Goal: Transaction & Acquisition: Purchase product/service

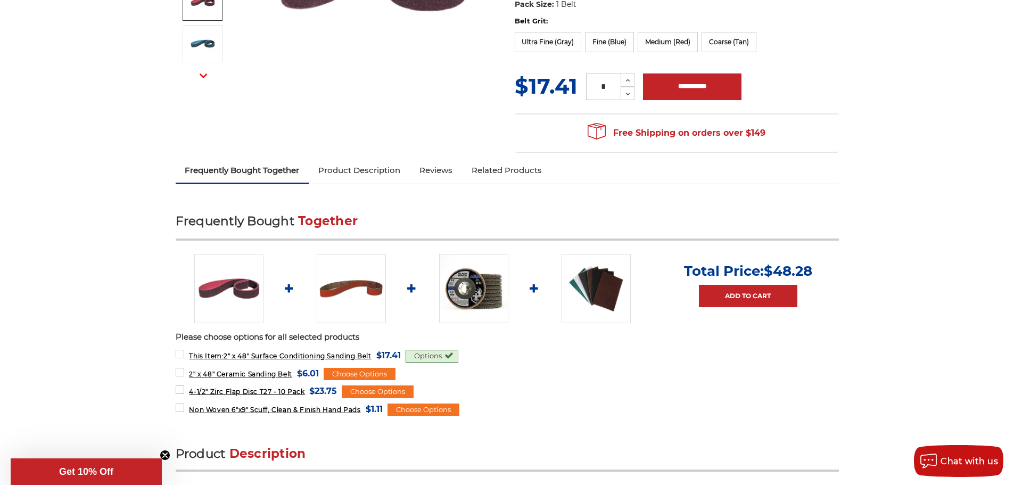
scroll to position [426, 0]
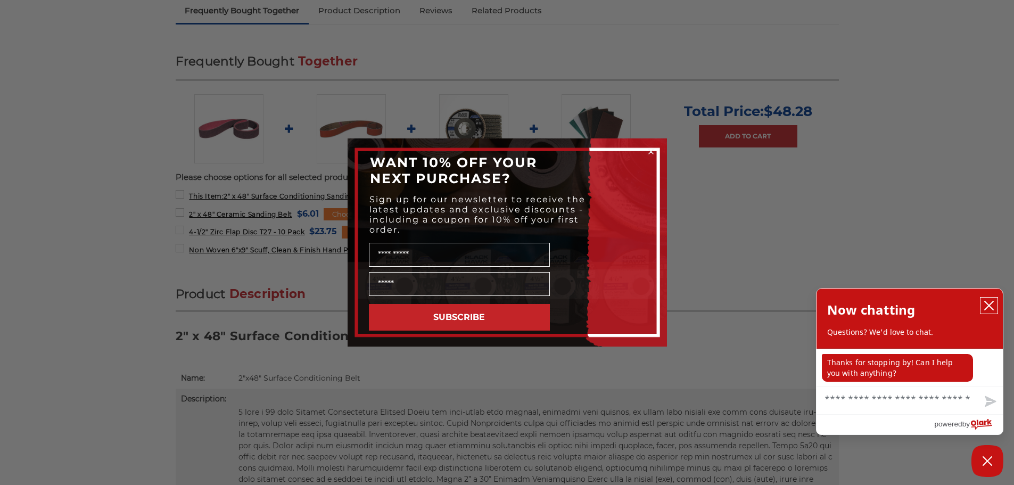
click at [989, 303] on icon "close chatbox" at bounding box center [989, 305] width 11 height 11
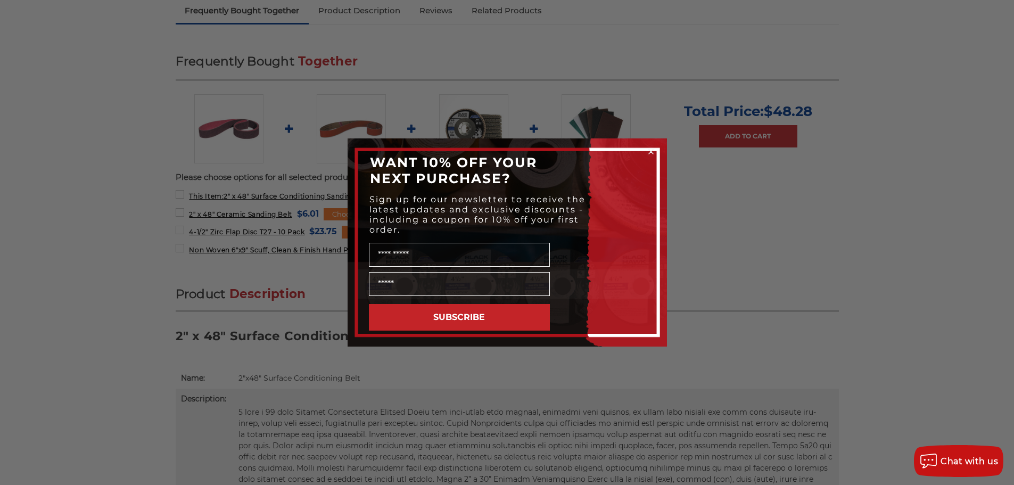
click at [649, 148] on circle "Close dialog" at bounding box center [651, 152] width 10 height 10
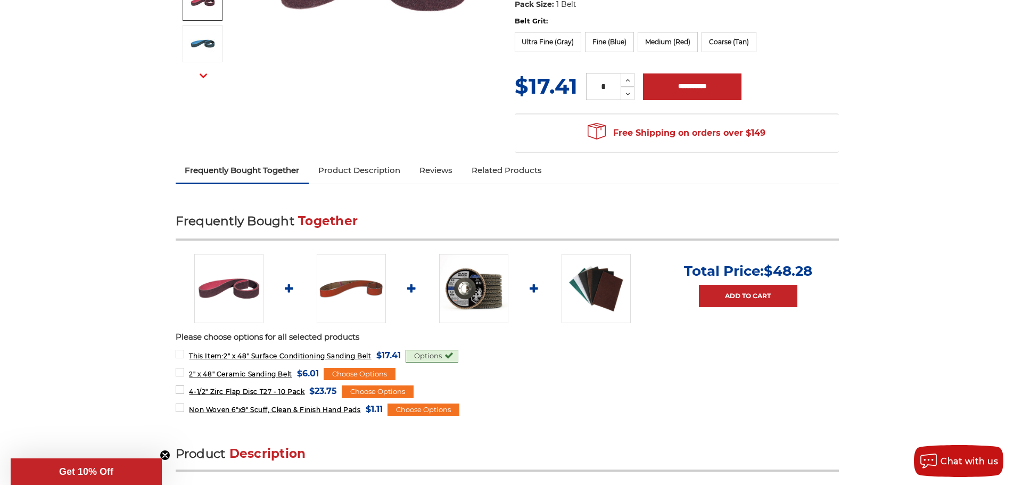
scroll to position [0, 0]
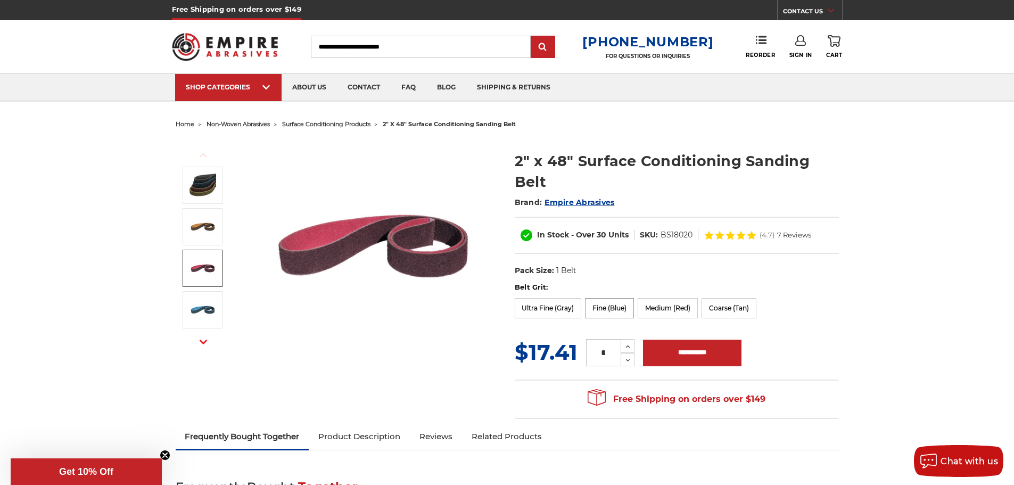
click at [607, 310] on label "Fine (Blue)" at bounding box center [609, 308] width 49 height 20
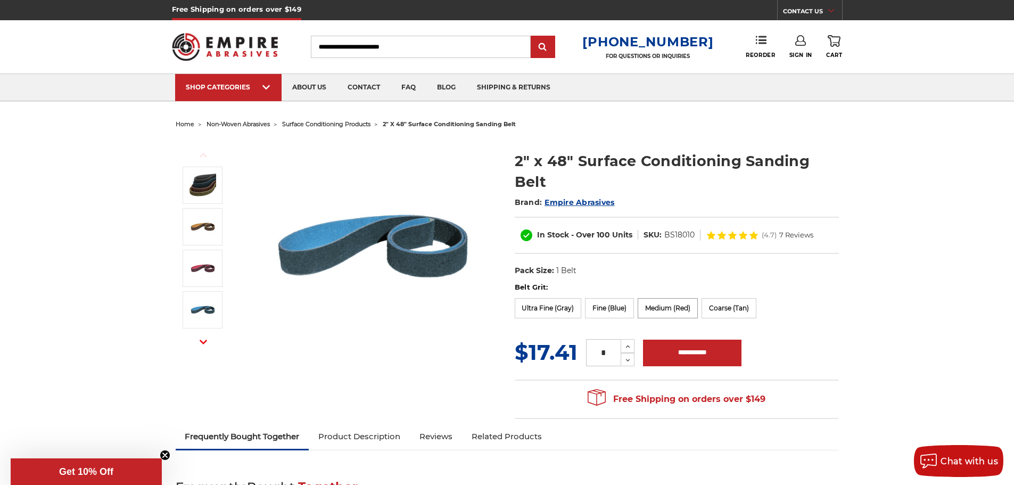
click at [687, 309] on label "Medium (Red)" at bounding box center [668, 308] width 60 height 20
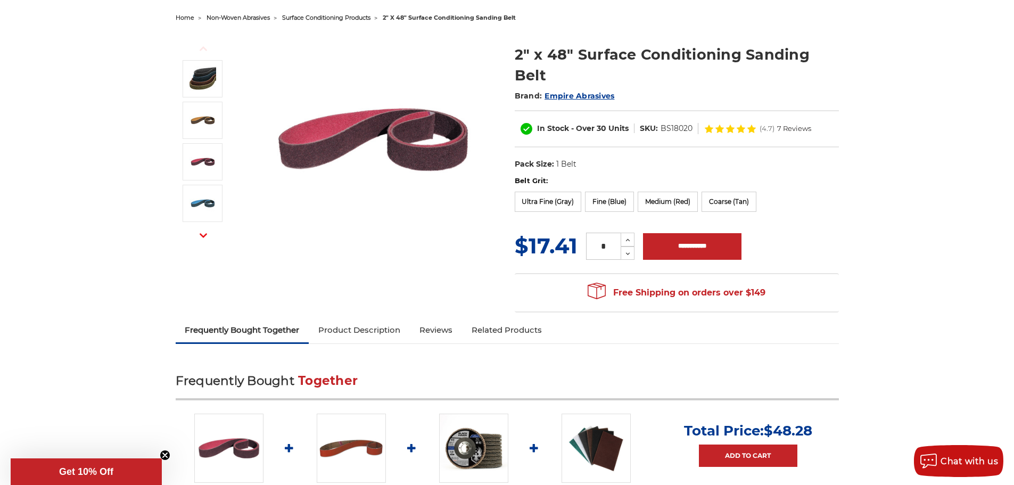
scroll to position [53, 0]
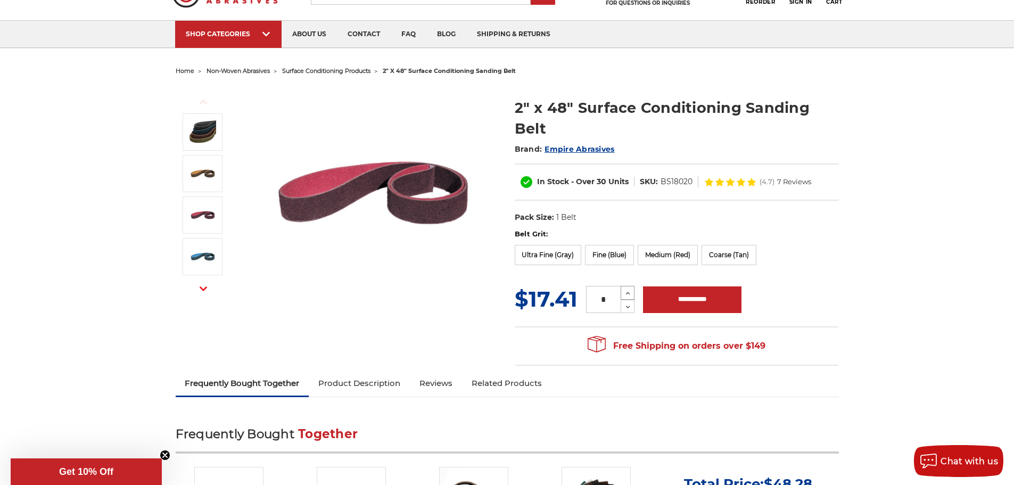
click at [628, 290] on icon at bounding box center [628, 293] width 8 height 10
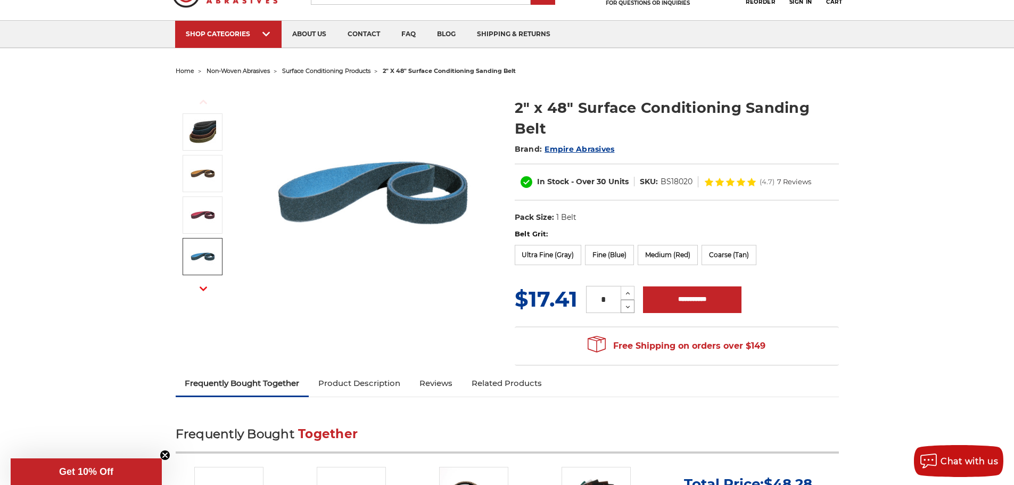
click at [626, 312] on div "MSRP: Was: Now: $17.41 (You save ) * Increase Quantity: Decrease Quantity:" at bounding box center [677, 299] width 324 height 31
click at [627, 303] on icon at bounding box center [628, 307] width 8 height 10
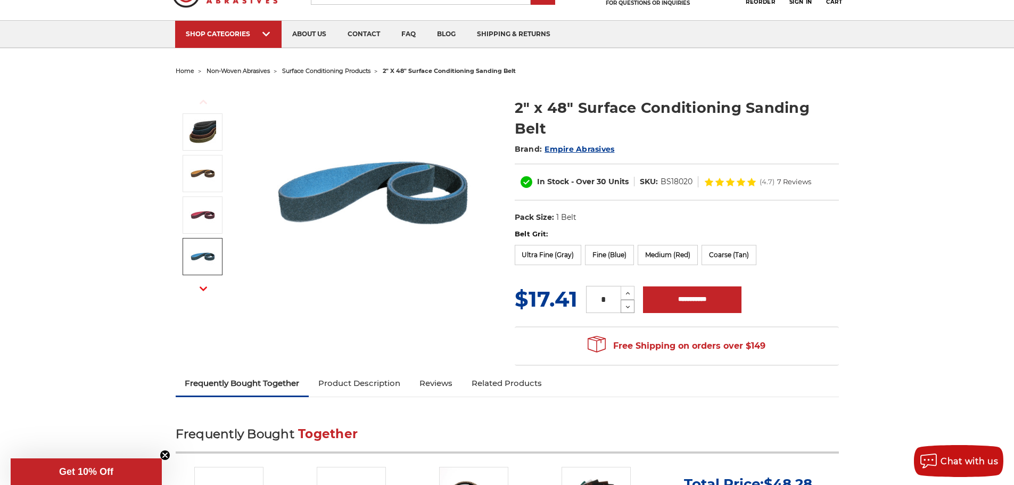
type input "*"
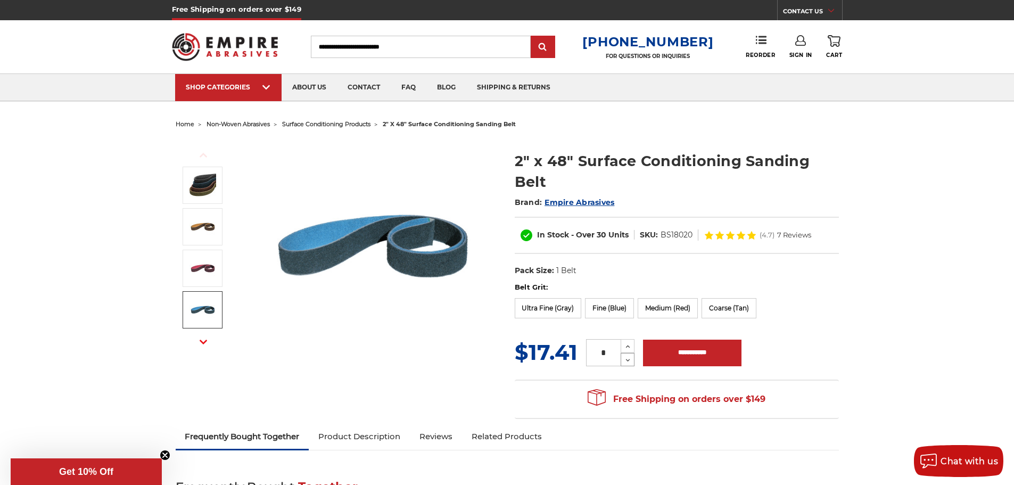
scroll to position [160, 0]
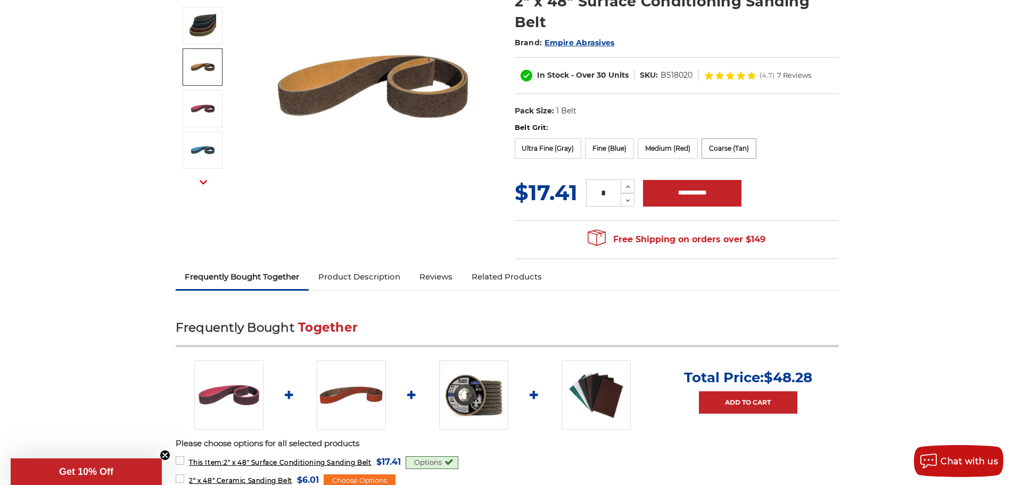
click at [735, 150] on label "Coarse (Tan)" at bounding box center [729, 148] width 55 height 20
click at [611, 154] on label "Fine (Blue)" at bounding box center [609, 148] width 49 height 20
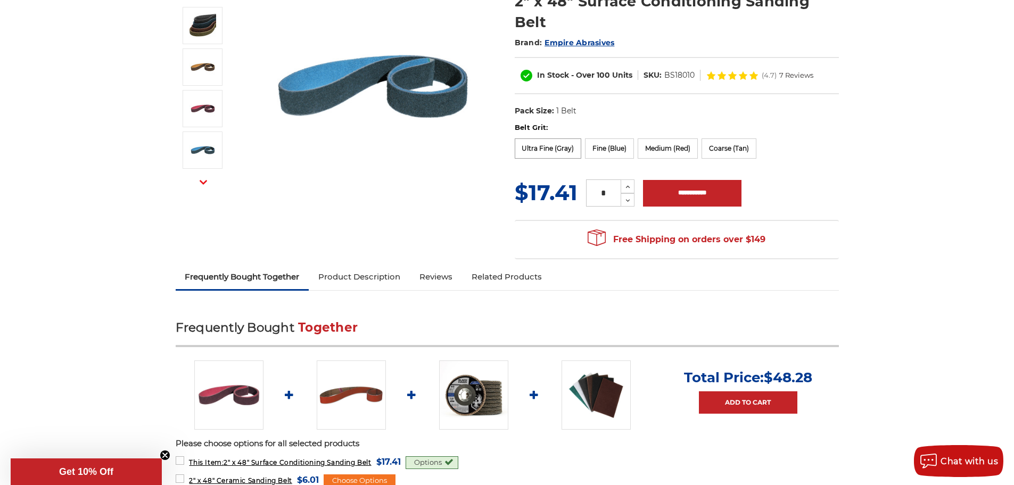
click at [560, 158] on label "Ultra Fine (Gray)" at bounding box center [548, 148] width 67 height 20
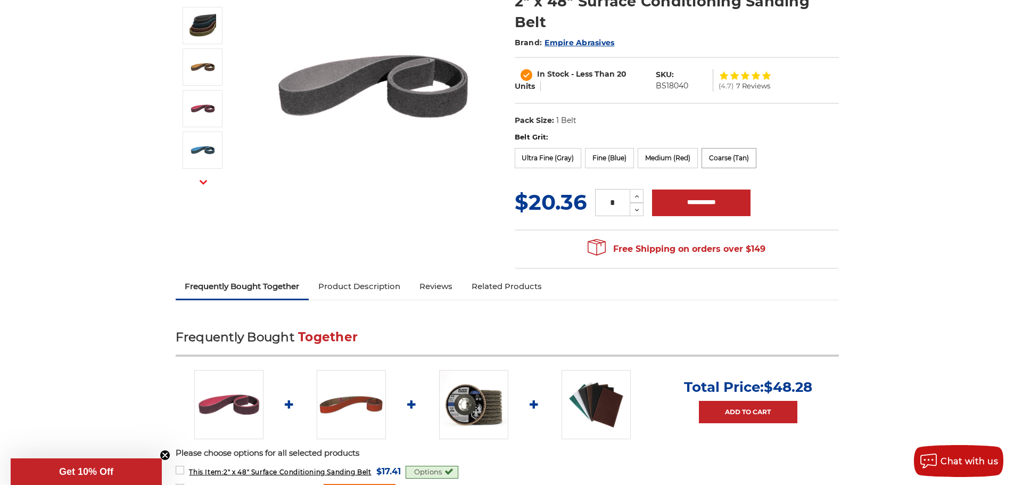
click at [719, 156] on label "Coarse (Tan)" at bounding box center [729, 158] width 55 height 20
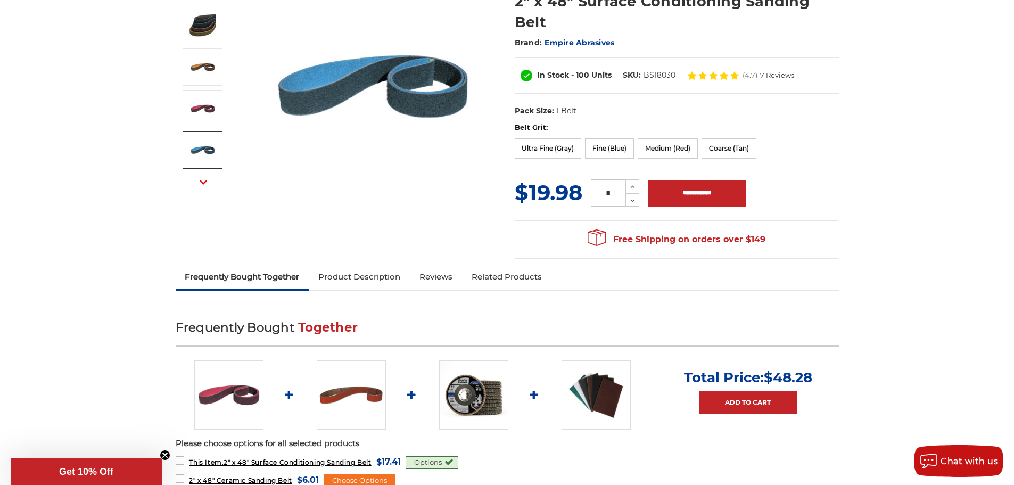
scroll to position [106, 0]
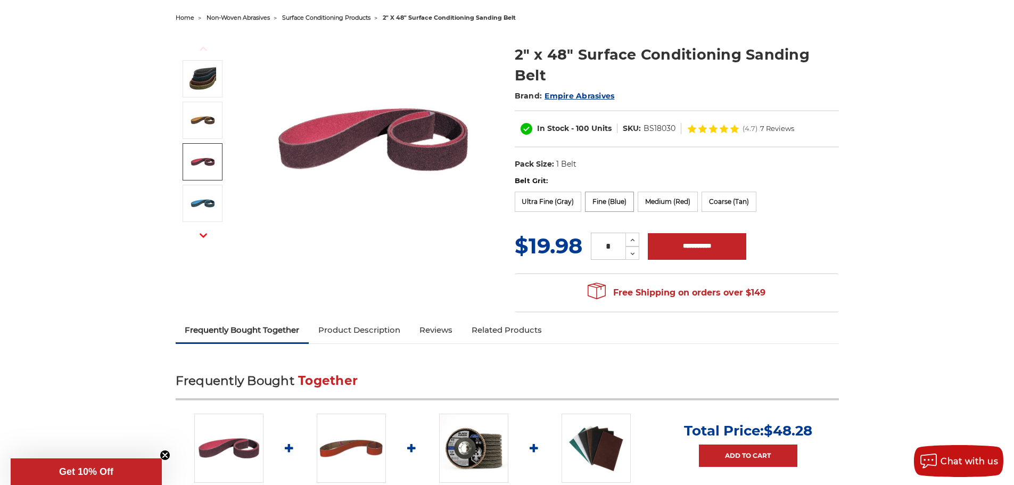
click at [601, 196] on label "Fine (Blue)" at bounding box center [609, 202] width 49 height 20
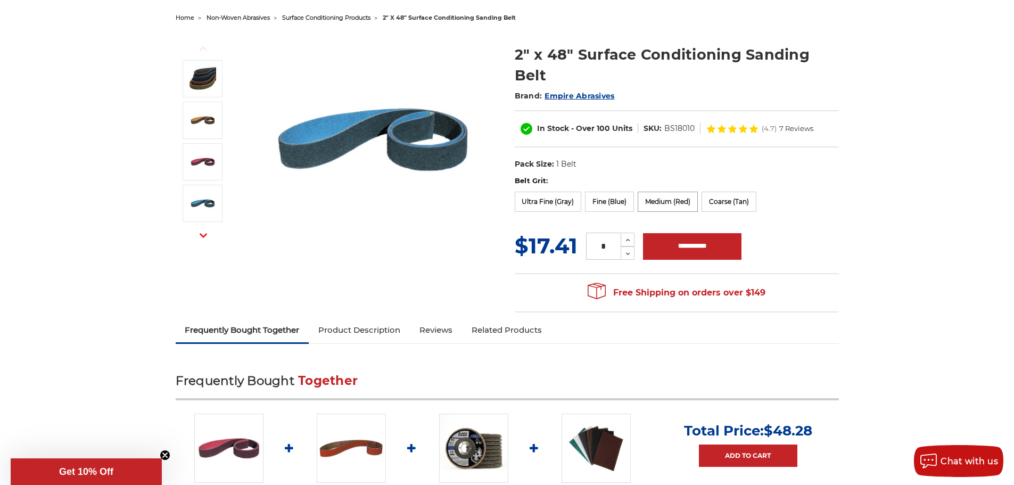
click at [665, 200] on label "Medium (Red)" at bounding box center [668, 202] width 60 height 20
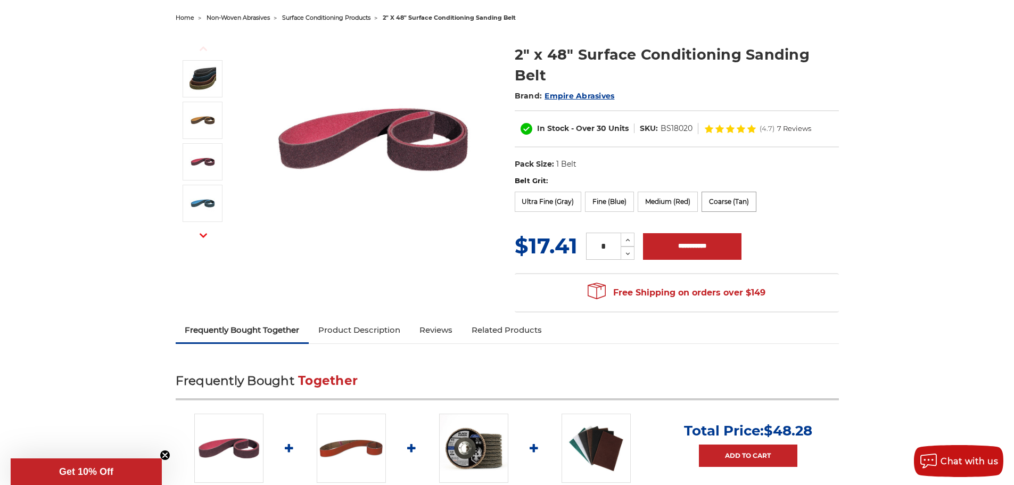
click at [740, 203] on label "Coarse (Tan)" at bounding box center [729, 202] width 55 height 20
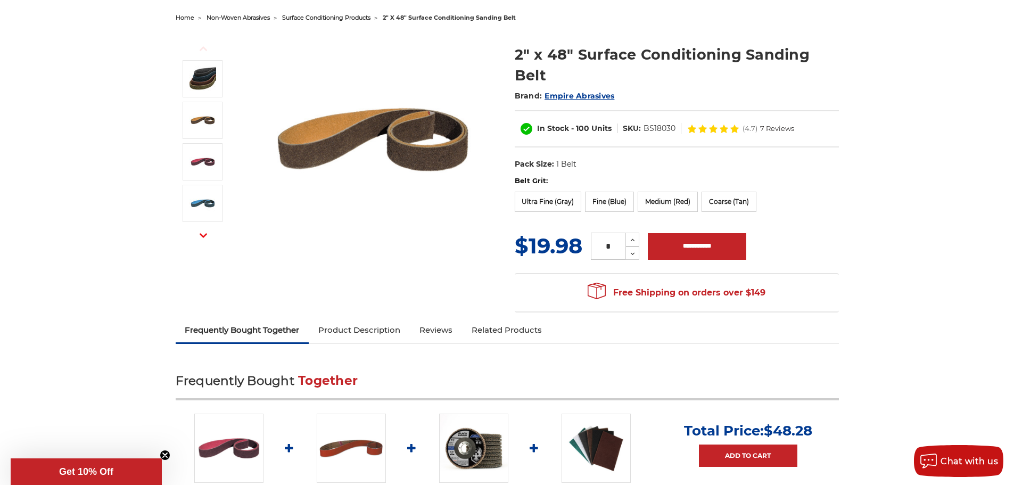
scroll to position [53, 0]
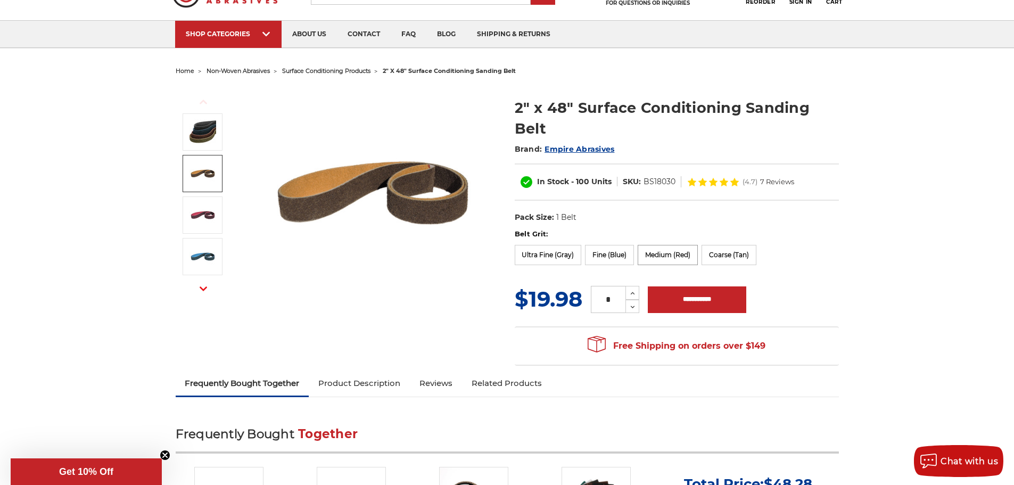
click at [682, 257] on label "Medium (Red)" at bounding box center [668, 255] width 60 height 20
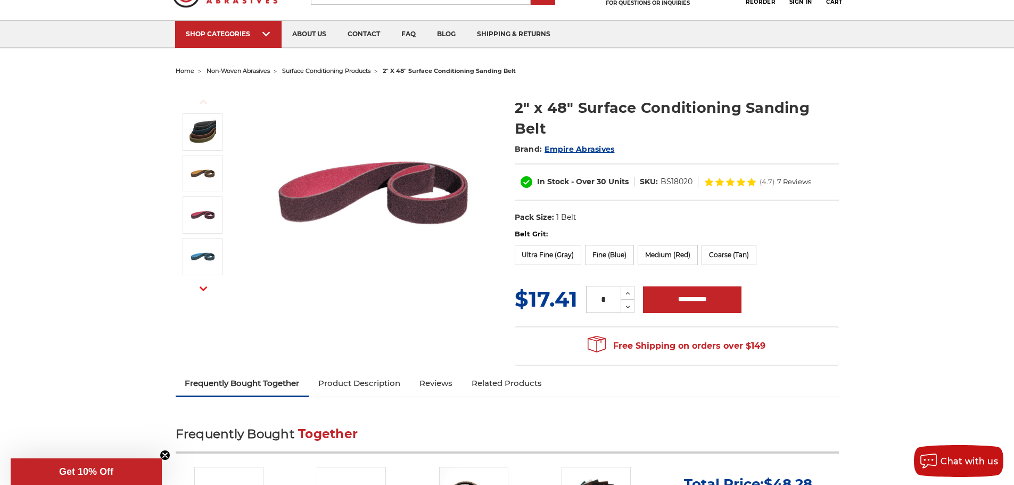
click at [423, 214] on img at bounding box center [373, 192] width 213 height 213
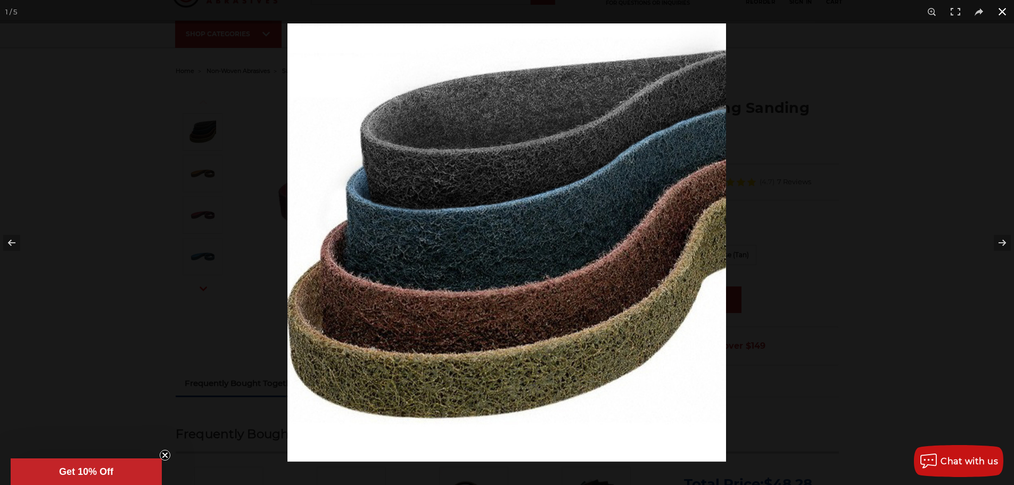
click at [863, 82] on div at bounding box center [794, 265] width 1014 height 485
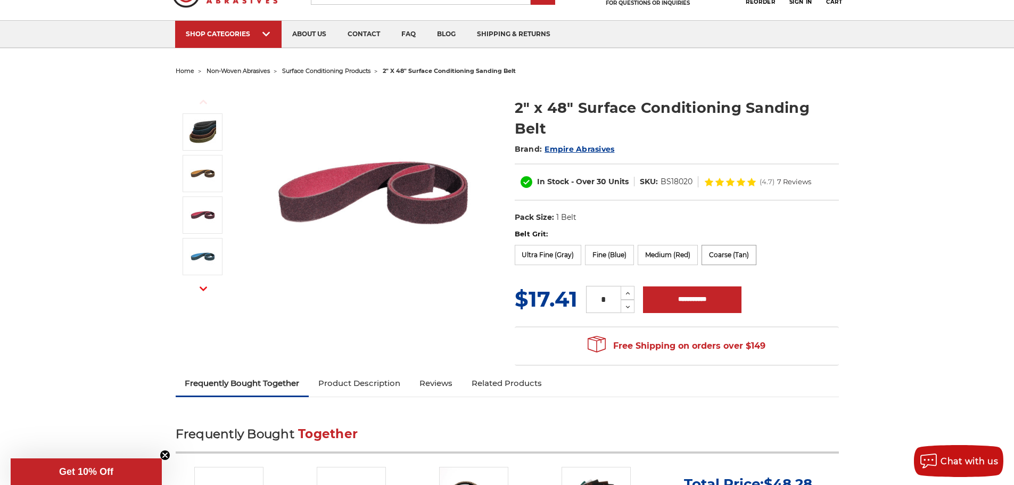
click at [721, 252] on label "Coarse (Tan)" at bounding box center [729, 255] width 55 height 20
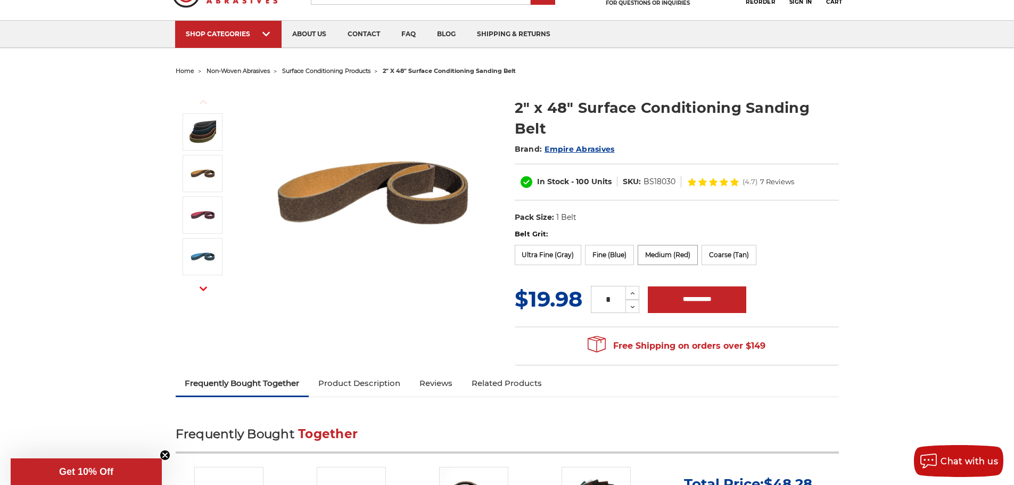
click at [661, 251] on label "Medium (Red)" at bounding box center [668, 255] width 60 height 20
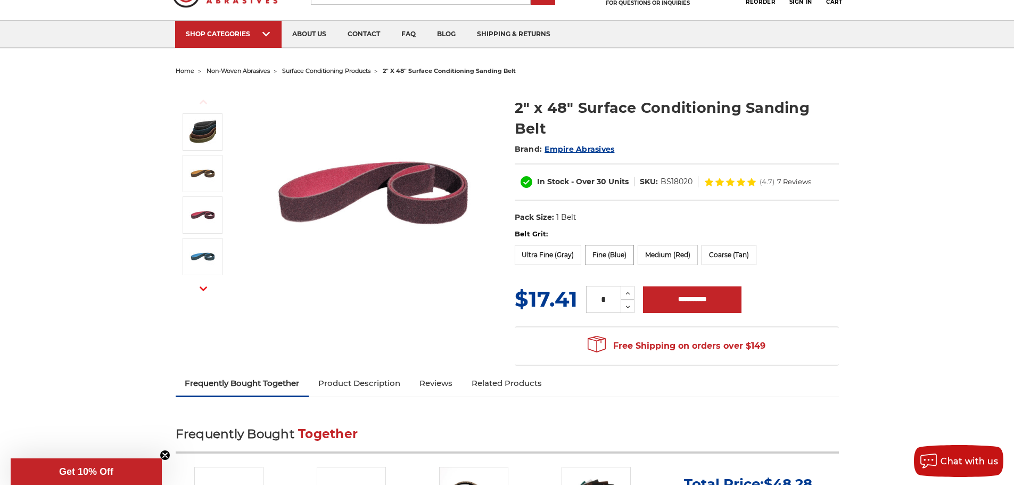
click at [607, 250] on label "Fine (Blue)" at bounding box center [609, 255] width 49 height 20
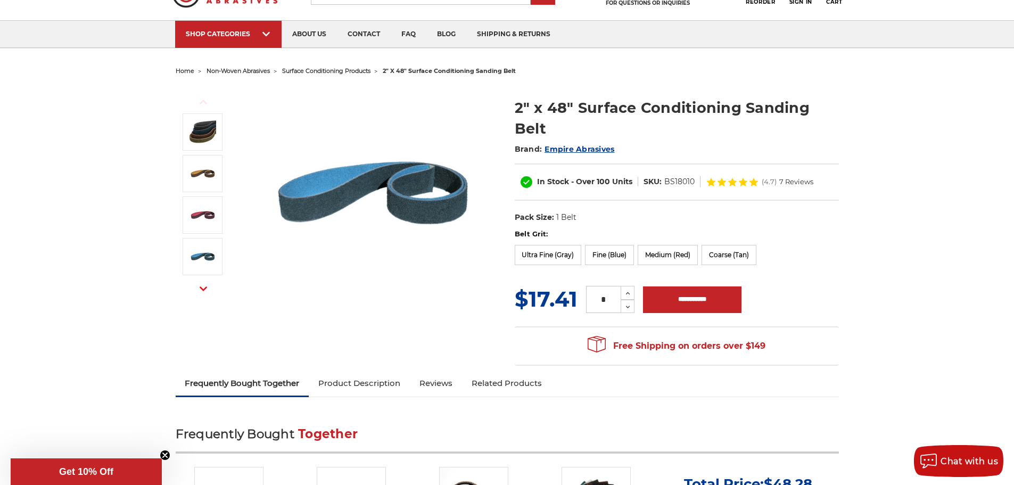
scroll to position [266, 0]
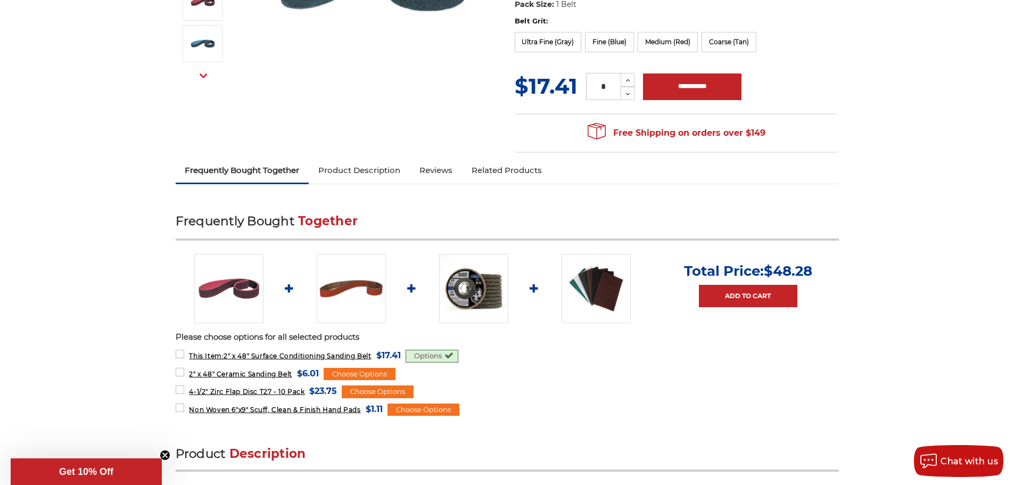
click at [164, 456] on icon "Close teaser" at bounding box center [165, 455] width 4 height 4
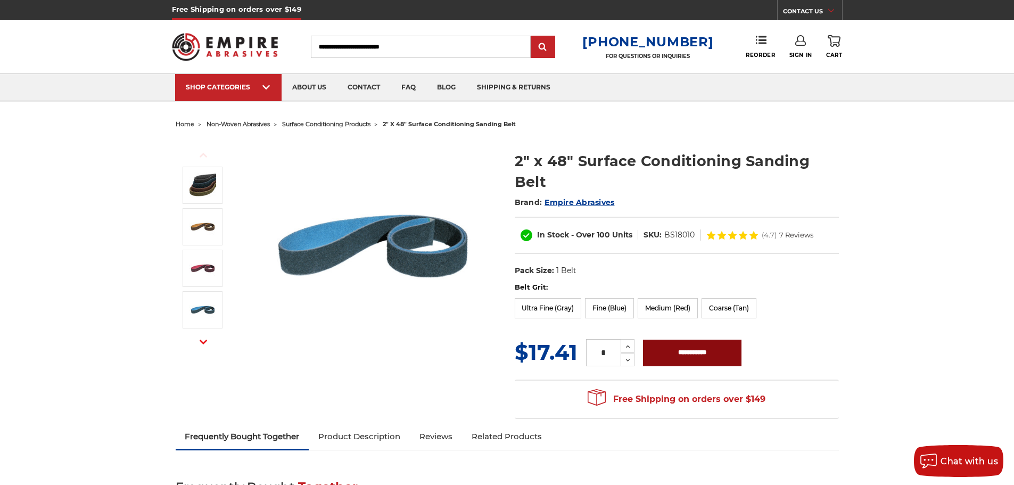
click at [704, 350] on input "**********" at bounding box center [692, 353] width 98 height 27
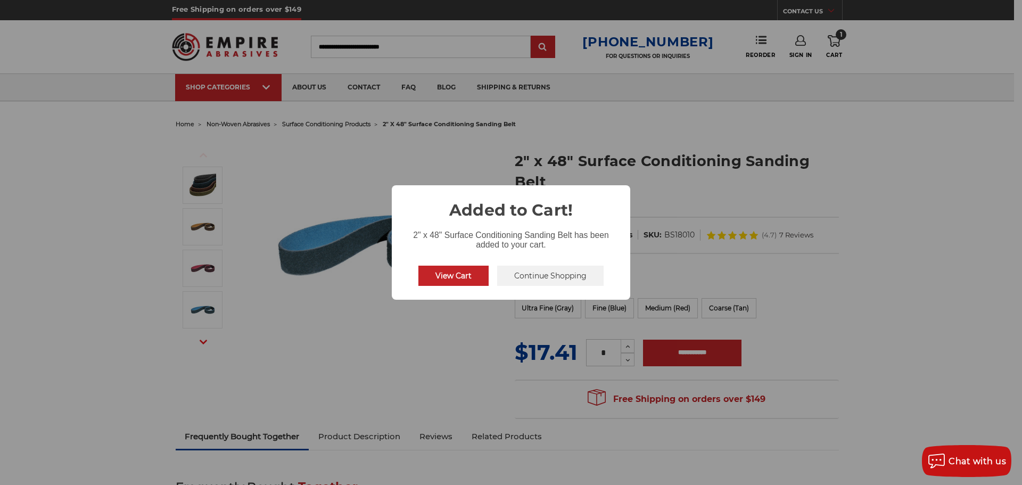
click at [518, 278] on button "Continue Shopping" at bounding box center [550, 276] width 106 height 20
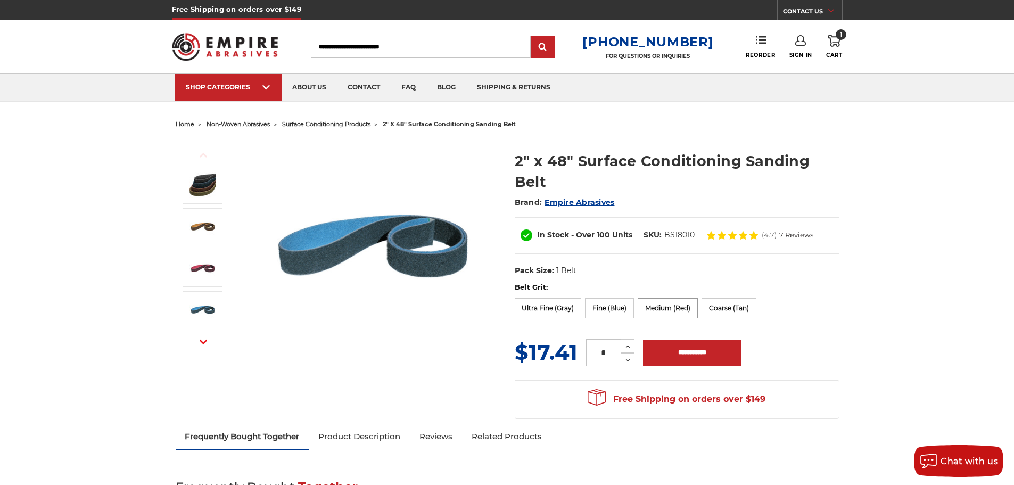
click at [658, 300] on label "Medium (Red)" at bounding box center [668, 308] width 60 height 20
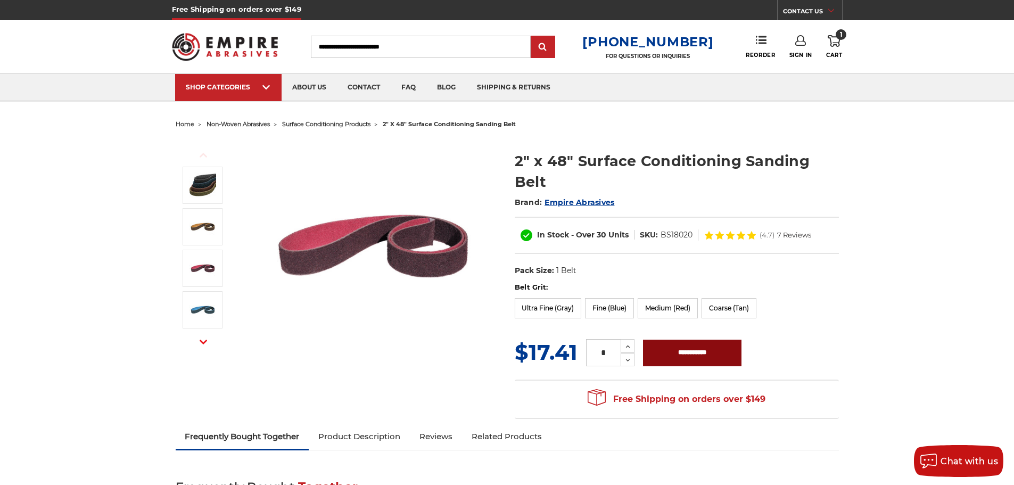
click at [679, 353] on input "**********" at bounding box center [692, 353] width 98 height 27
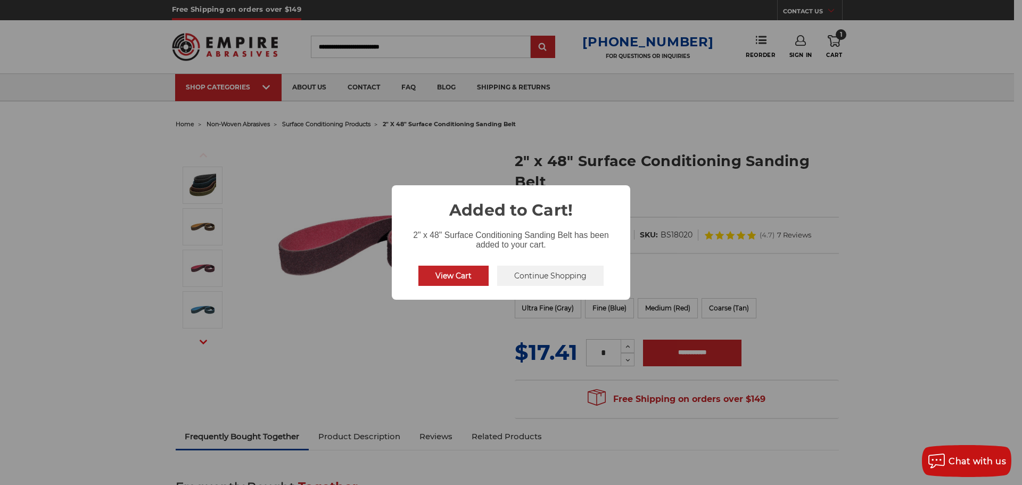
click at [547, 278] on button "Continue Shopping" at bounding box center [550, 276] width 106 height 20
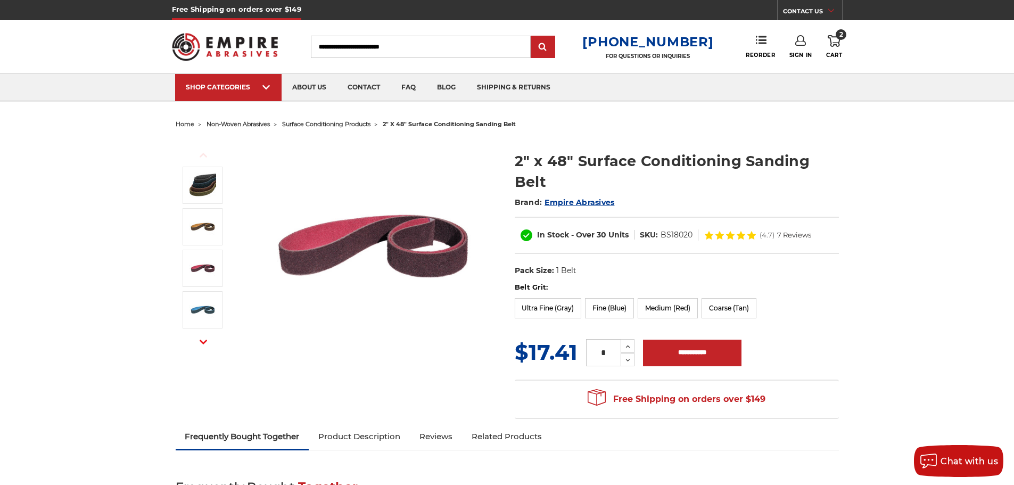
click at [690, 289] on label "Belt Grit:" at bounding box center [677, 287] width 324 height 11
click at [721, 308] on label "Coarse (Tan)" at bounding box center [729, 308] width 55 height 20
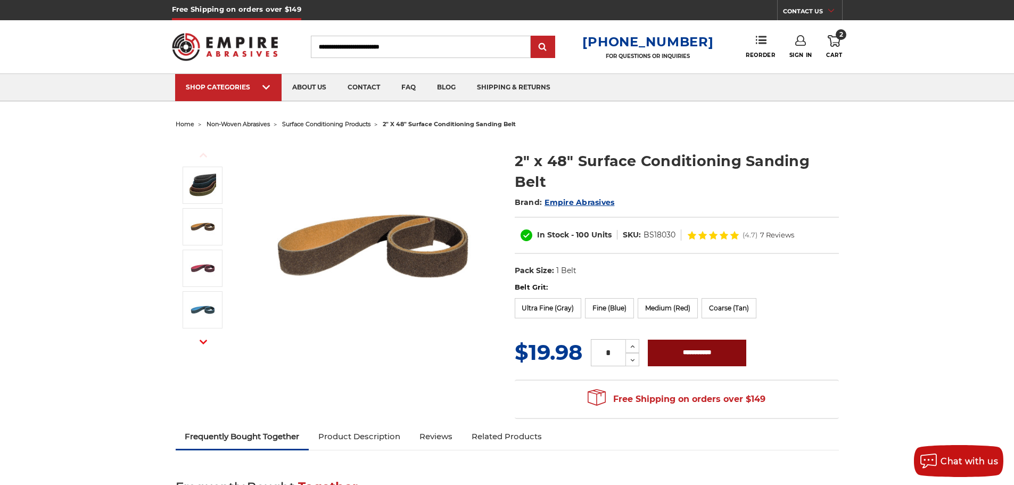
click at [702, 360] on input "**********" at bounding box center [697, 353] width 98 height 27
type input "**********"
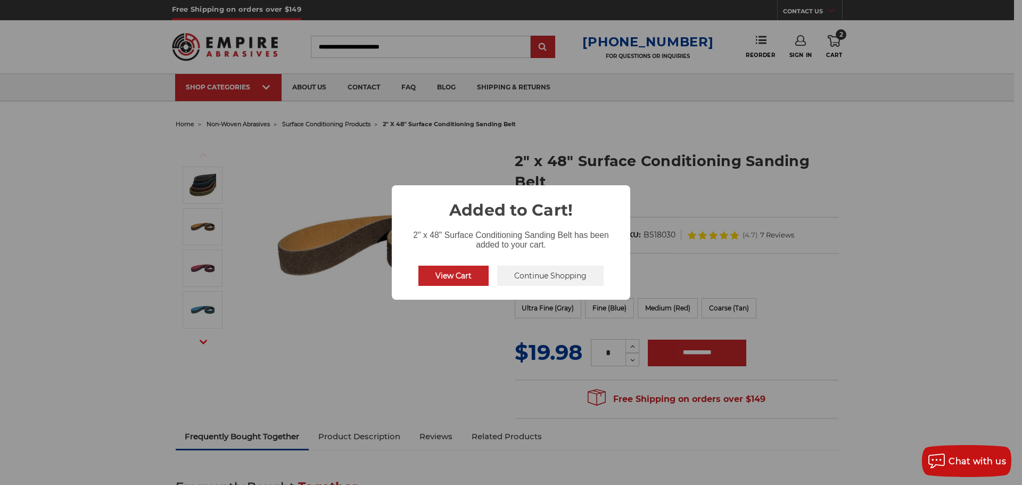
click at [540, 276] on button "Continue Shopping" at bounding box center [550, 276] width 106 height 20
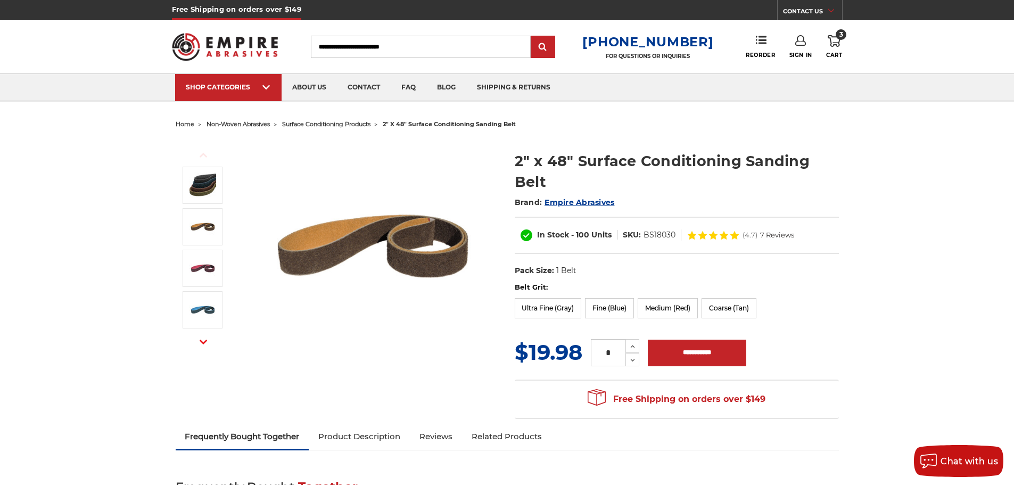
click at [825, 52] on div "Sign In" at bounding box center [807, 46] width 37 height 23
click at [838, 43] on use at bounding box center [834, 41] width 13 height 12
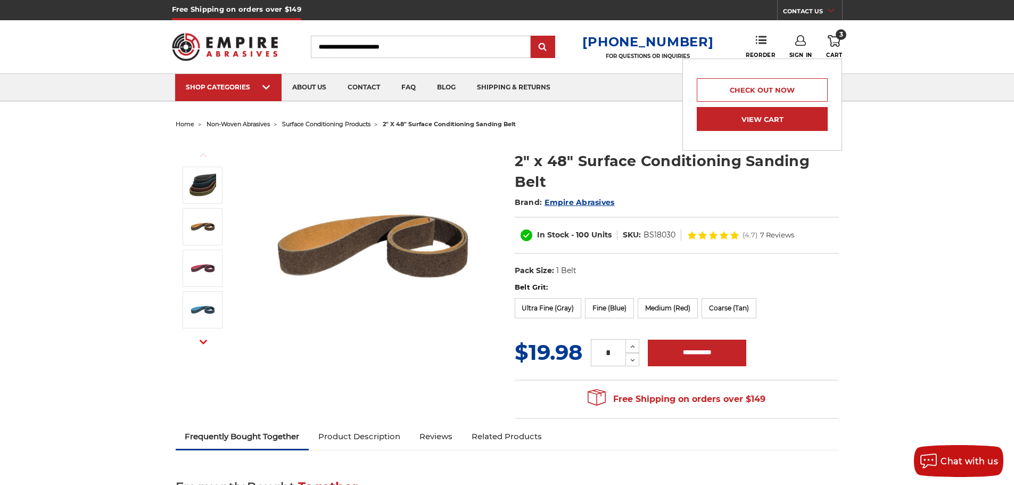
click at [778, 122] on link "View Cart" at bounding box center [762, 119] width 131 height 24
